Goal: Task Accomplishment & Management: Use online tool/utility

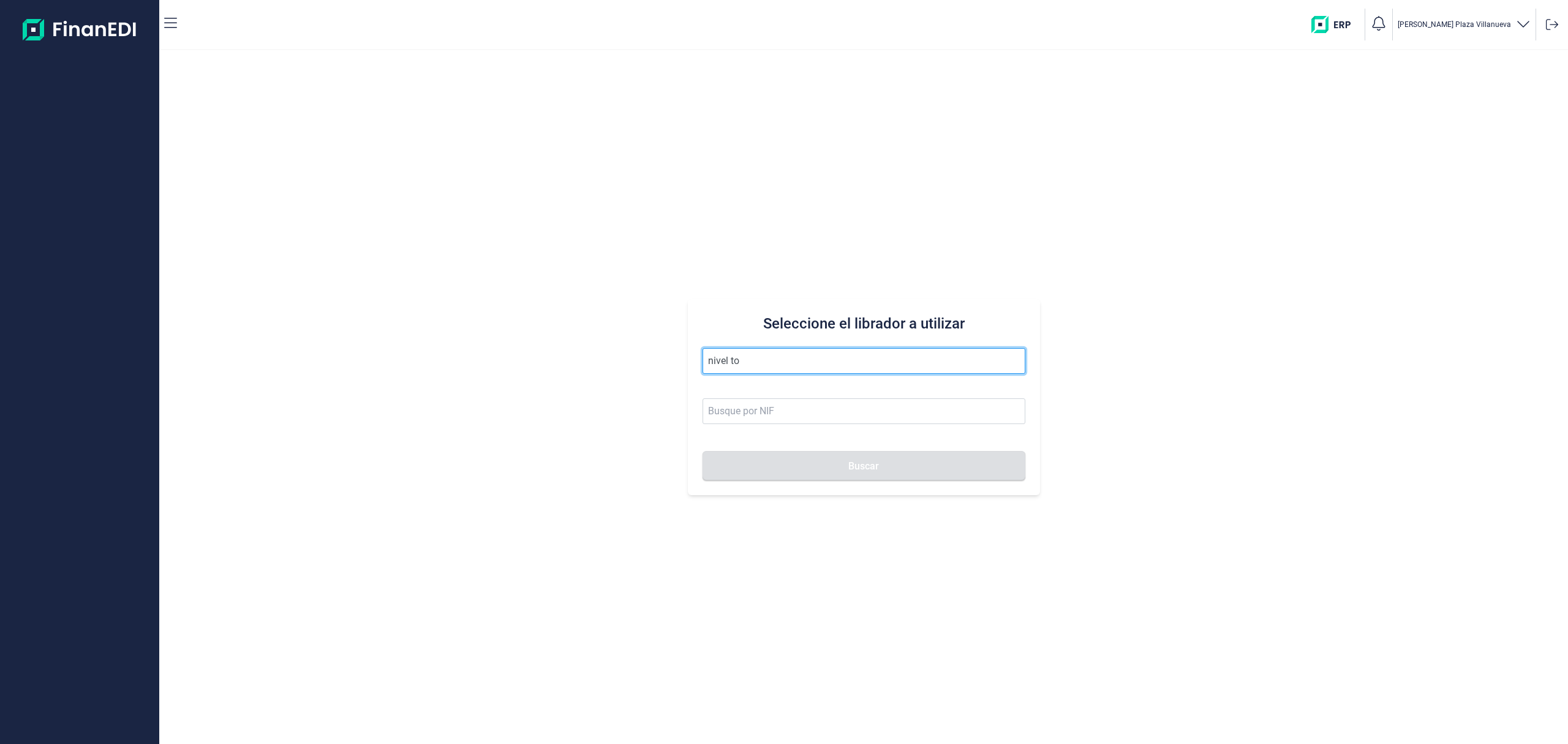
drag, startPoint x: 770, startPoint y: 365, endPoint x: 336, endPoint y: 169, distance: 476.2
click at [324, 301] on div "Seleccione el librador a utilizar nivel to Buscar" at bounding box center [863, 397] width 1409 height 694
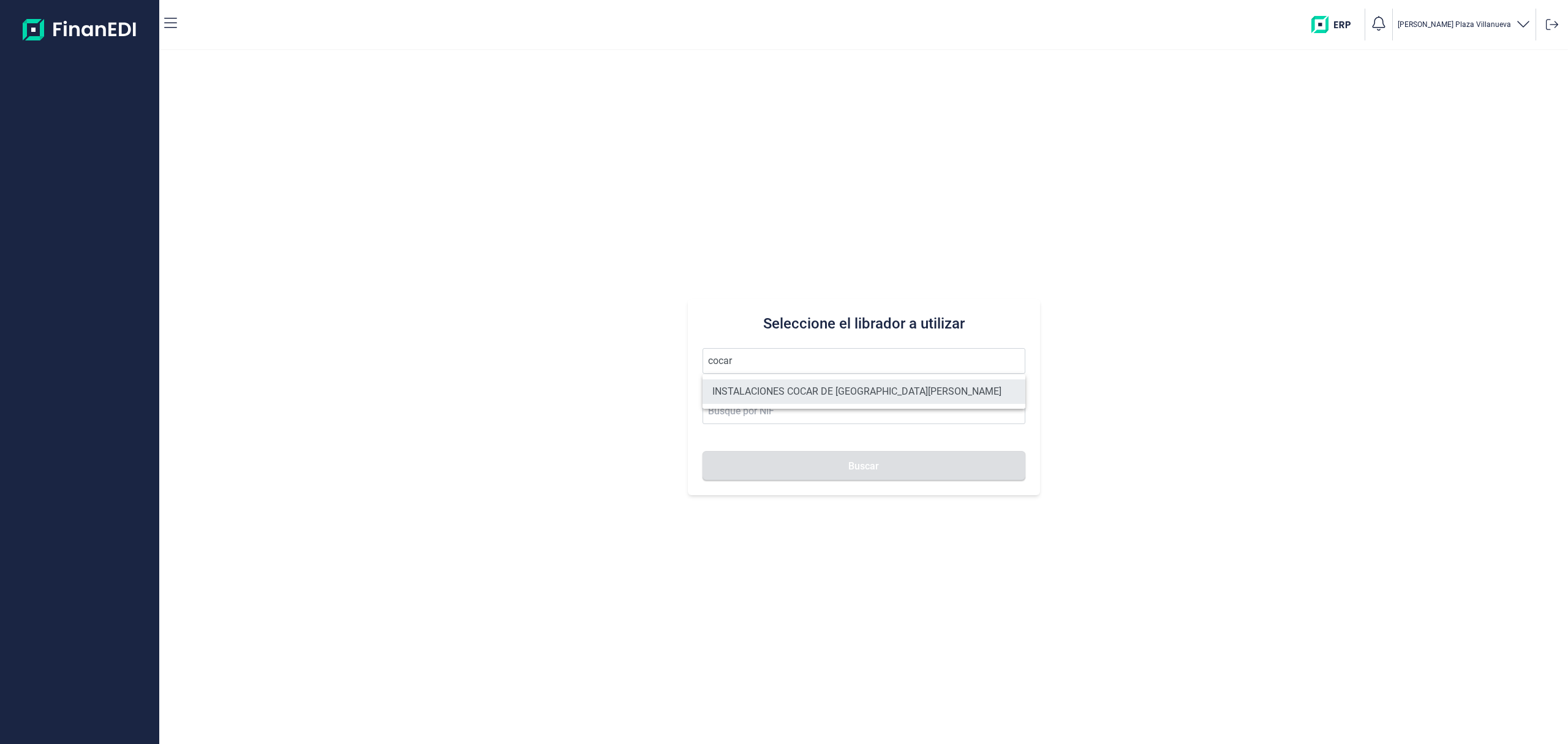
click at [760, 386] on li "INSTALACIONES COCAR DE [GEOGRAPHIC_DATA][PERSON_NAME]" at bounding box center [863, 391] width 323 height 25
type input "INSTALACIONES COCAR DE [GEOGRAPHIC_DATA][PERSON_NAME]"
type input "B94065562"
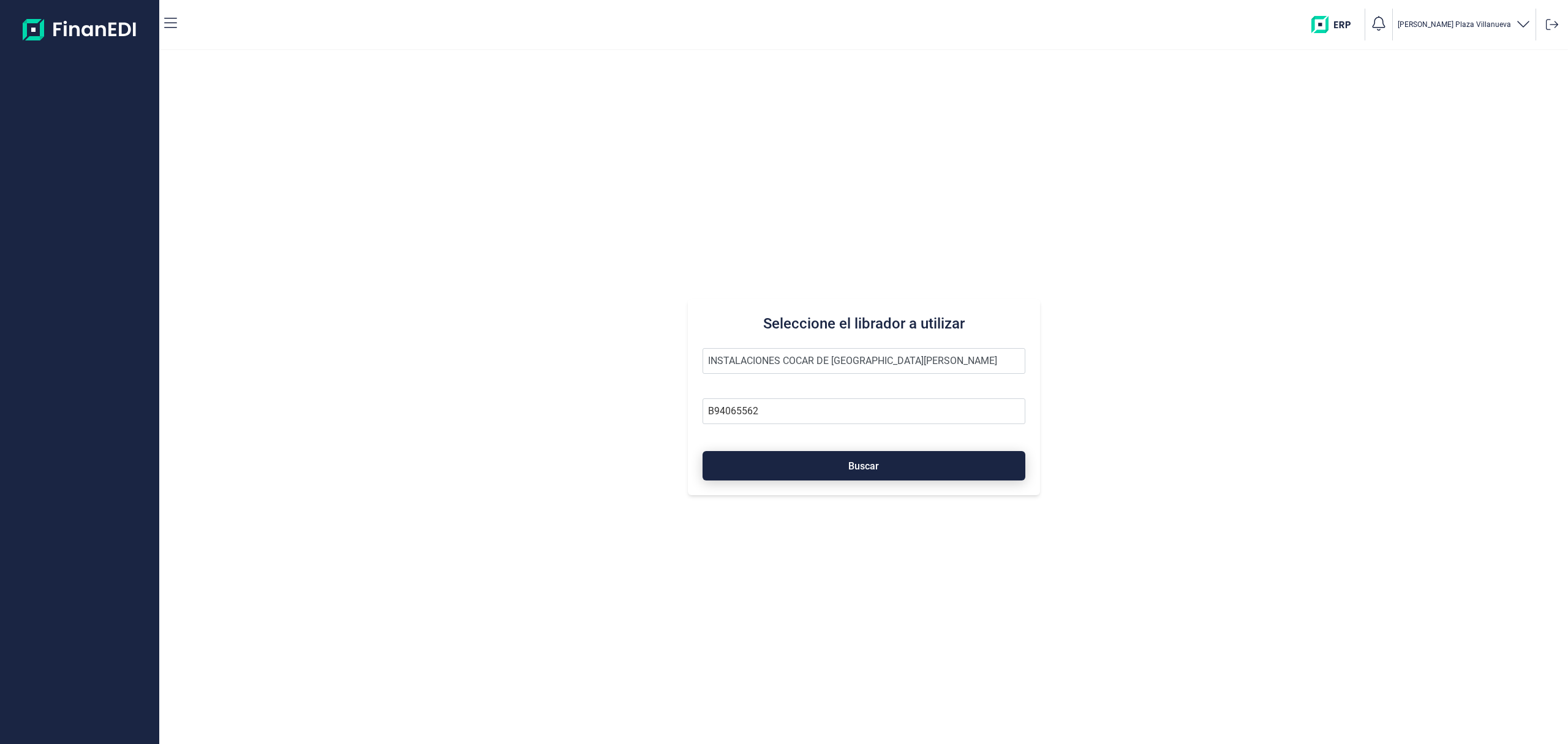
click at [824, 457] on button "Buscar" at bounding box center [863, 466] width 323 height 29
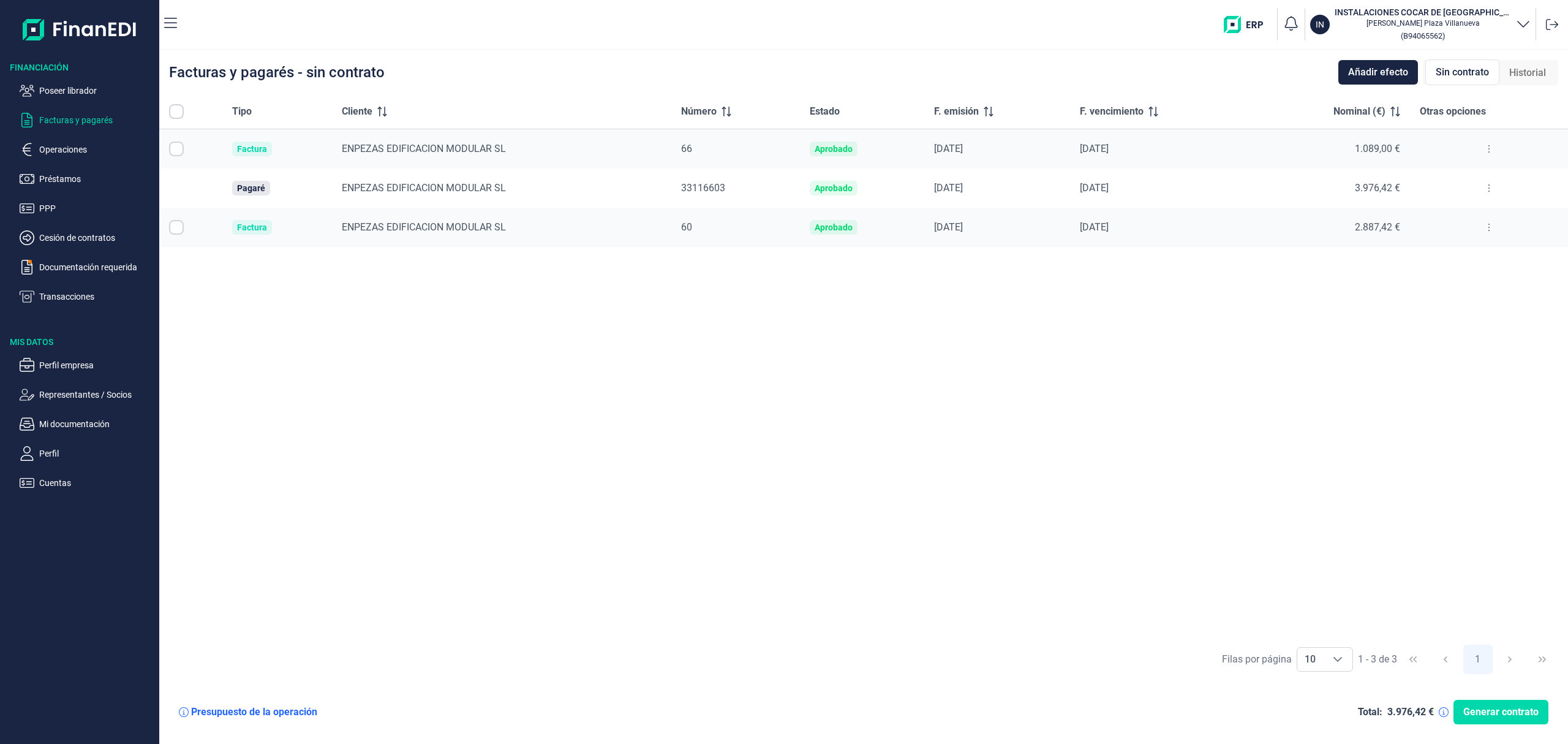
checkbox input "true"
